Goal: Task Accomplishment & Management: Manage account settings

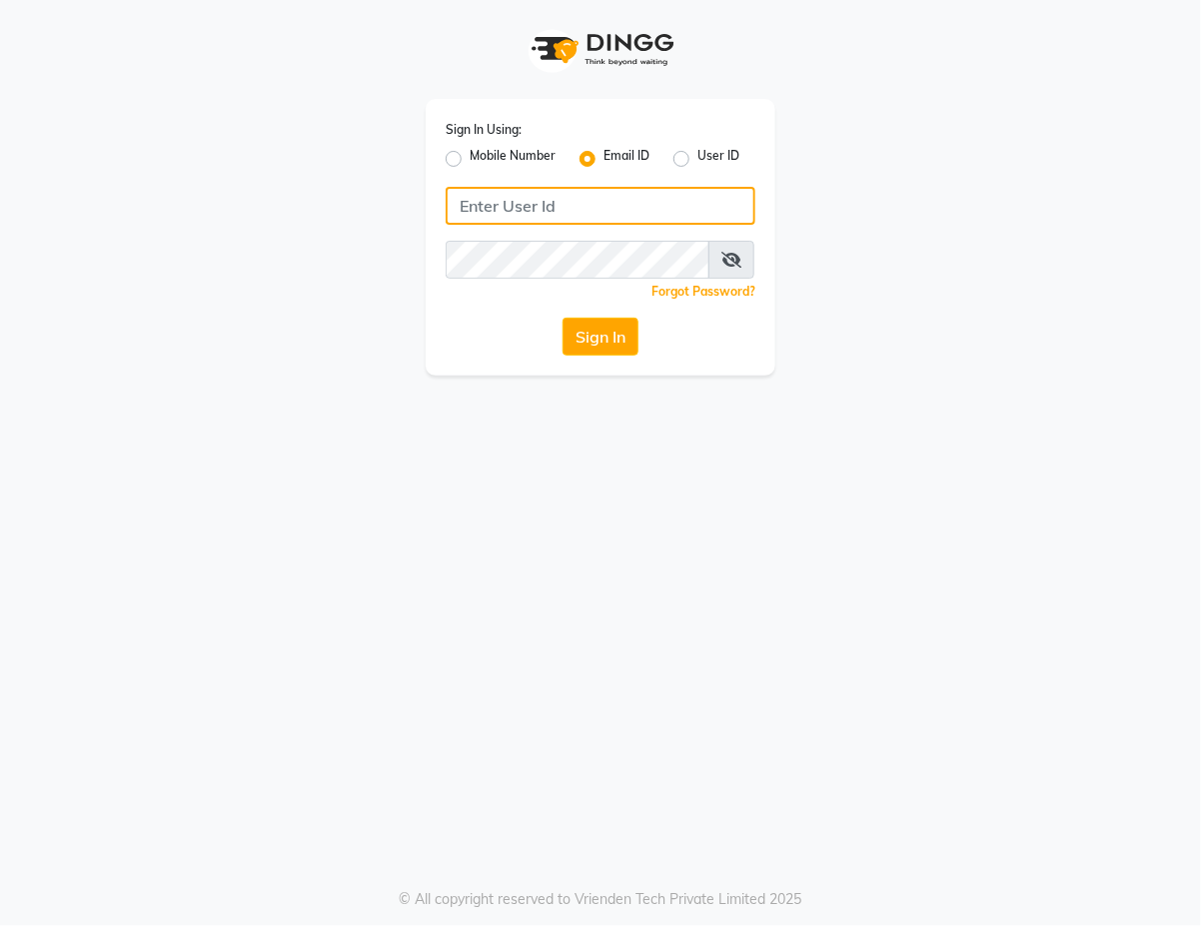
type input "[EMAIL_ADDRESS][DOMAIN_NAME]"
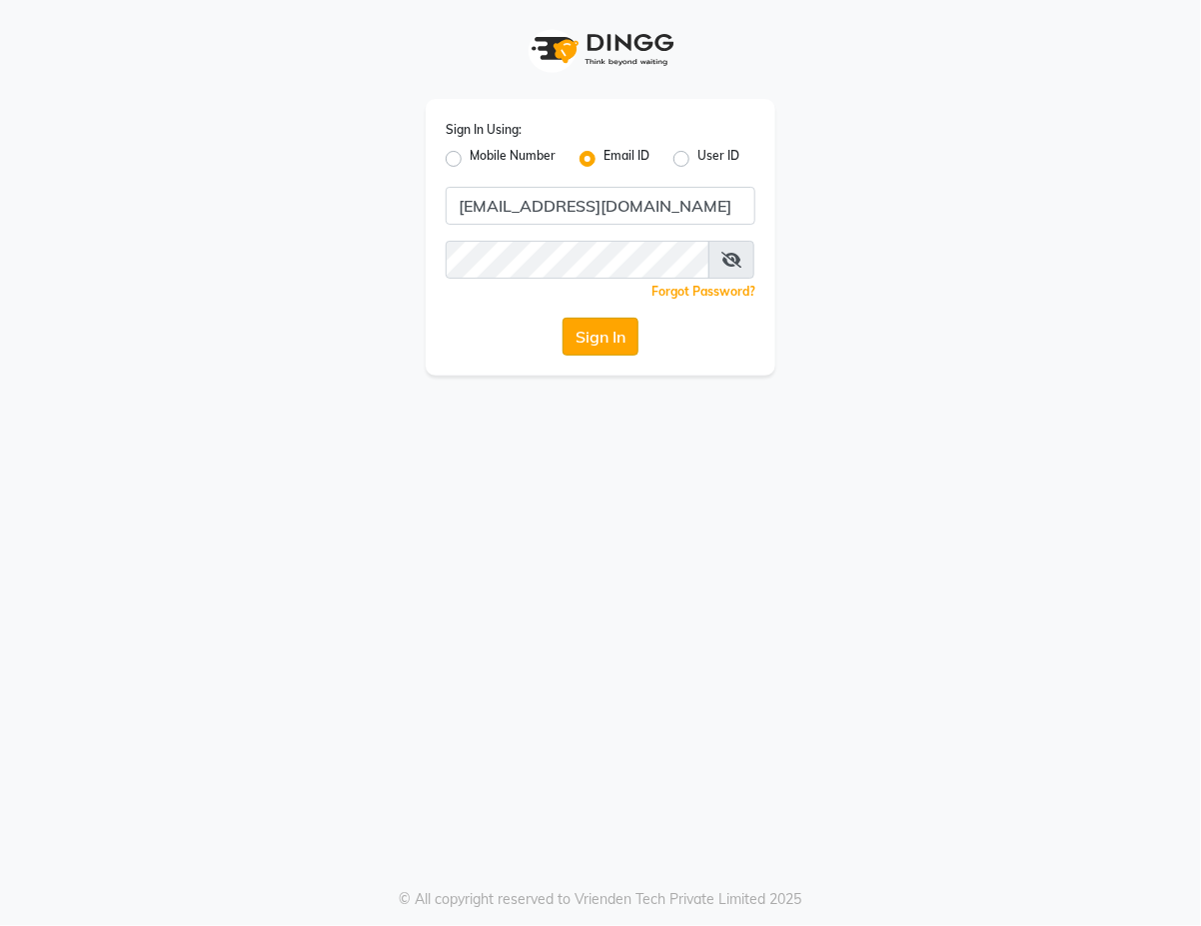
click at [609, 342] on button "Sign In" at bounding box center [600, 337] width 76 height 38
